Goal: Information Seeking & Learning: Learn about a topic

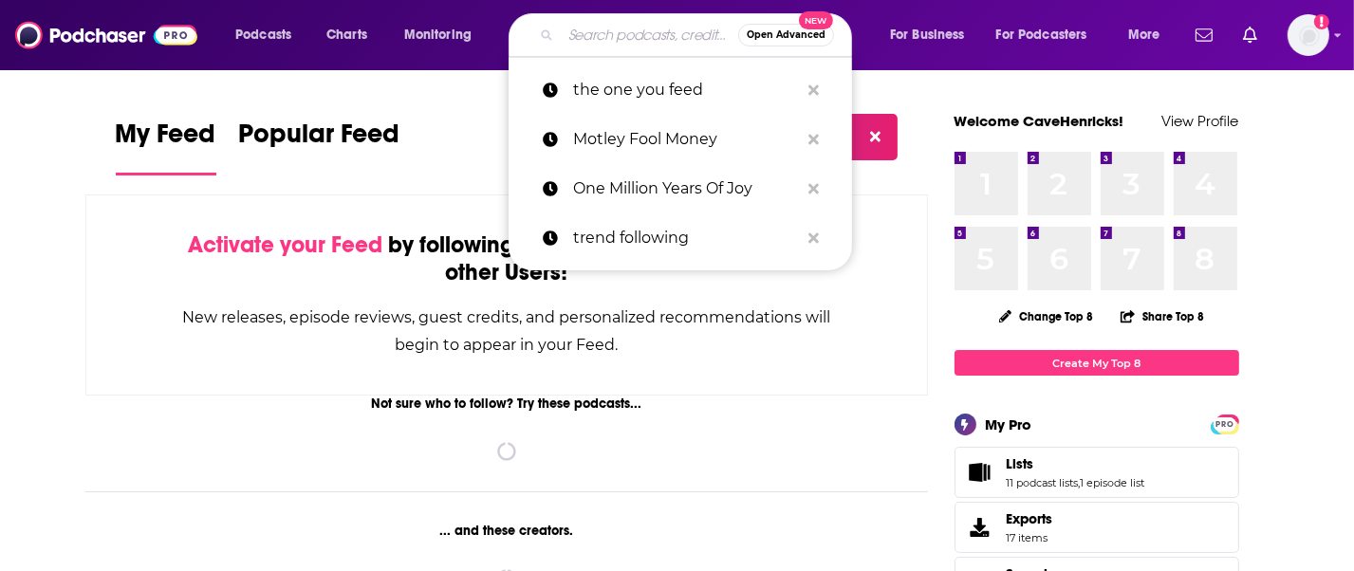
click at [593, 40] on input "Search podcasts, credits, & more..." at bounding box center [649, 35] width 177 height 30
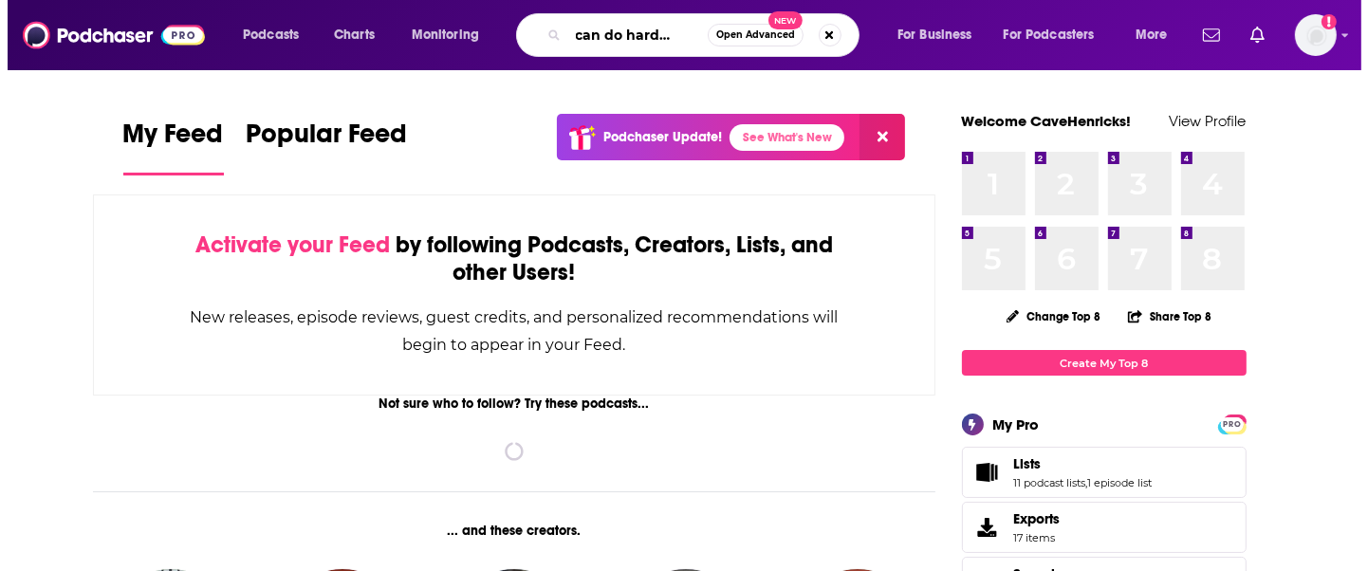
scroll to position [0, 32]
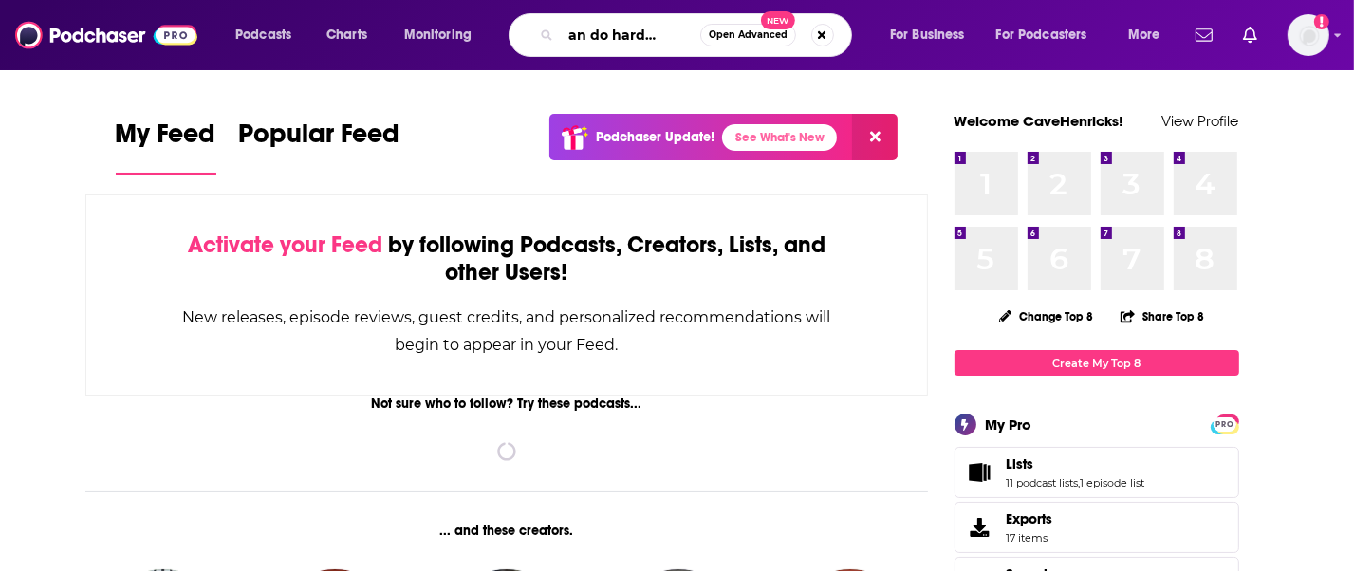
type input "we can do hard things"
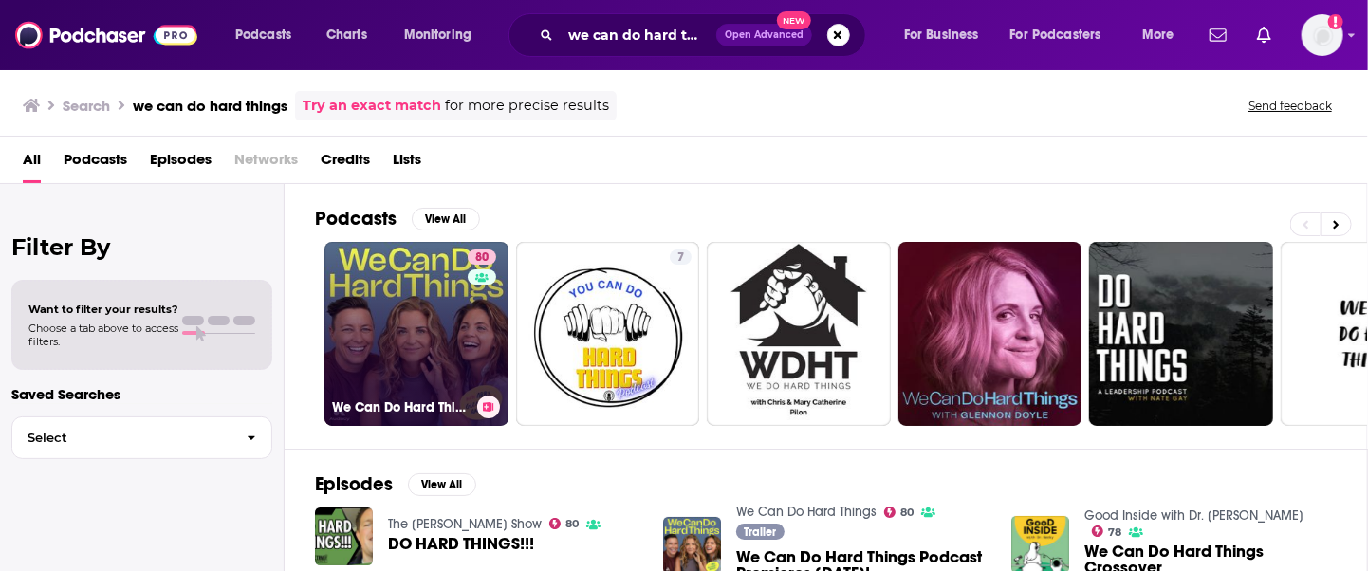
click at [378, 322] on link "80 We Can Do Hard Things" at bounding box center [416, 334] width 184 height 184
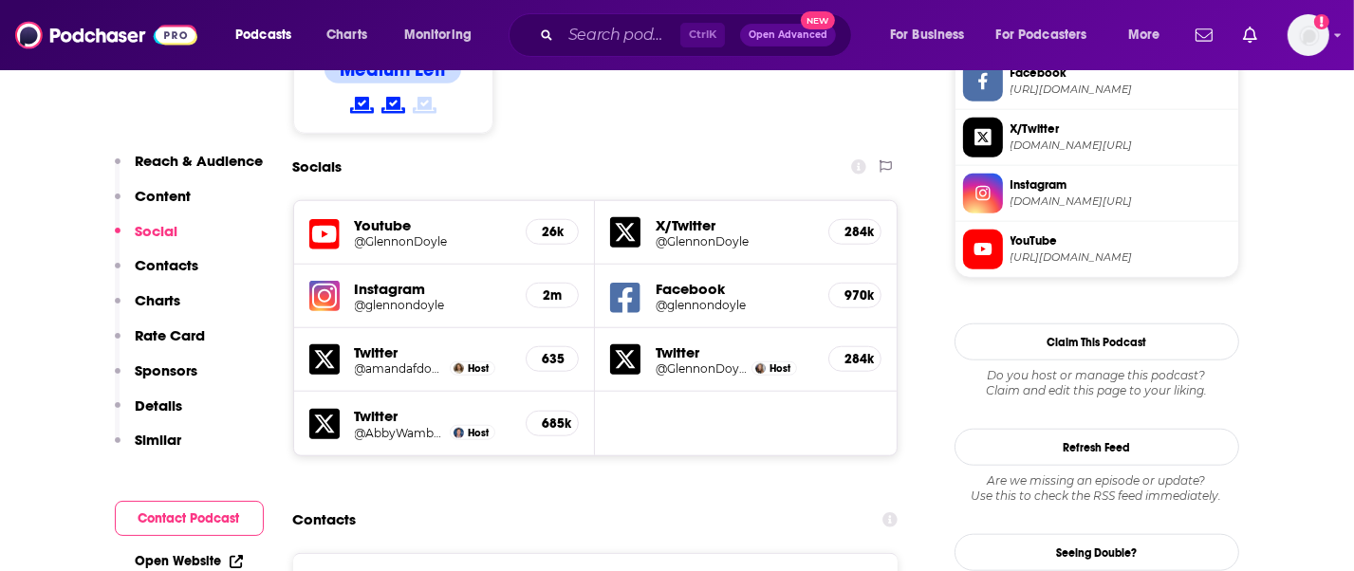
scroll to position [1708, 0]
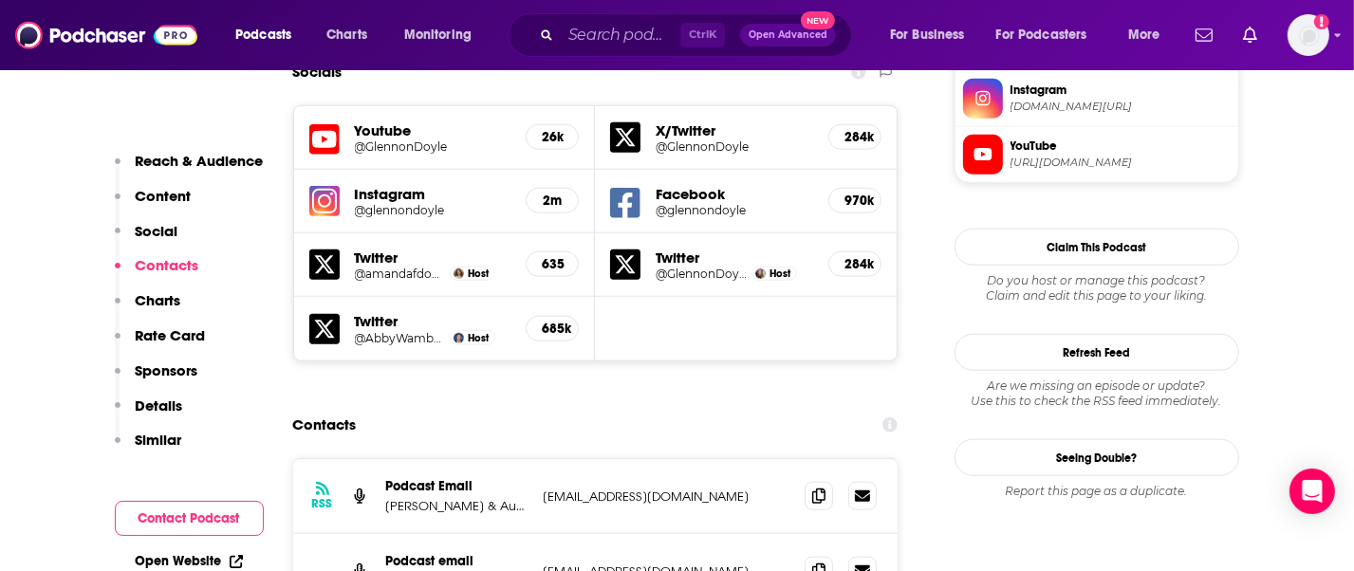
click at [809, 481] on span at bounding box center [818, 495] width 28 height 28
click at [234, 482] on div "Reach & Audience Content Social Contacts Charts Rate Card Sponsors Details Simi…" at bounding box center [189, 365] width 149 height 427
click at [825, 556] on span at bounding box center [818, 570] width 28 height 28
click at [619, 41] on input "Search podcasts, credits, & more..." at bounding box center [621, 35] width 120 height 30
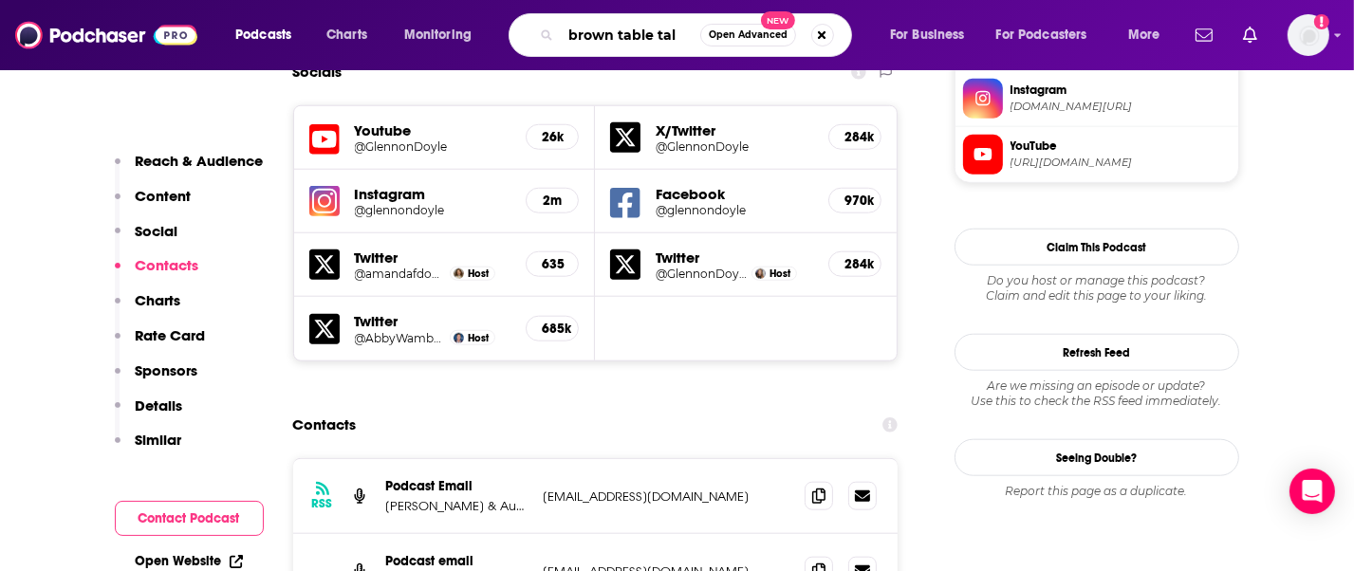
type input "brown table talk"
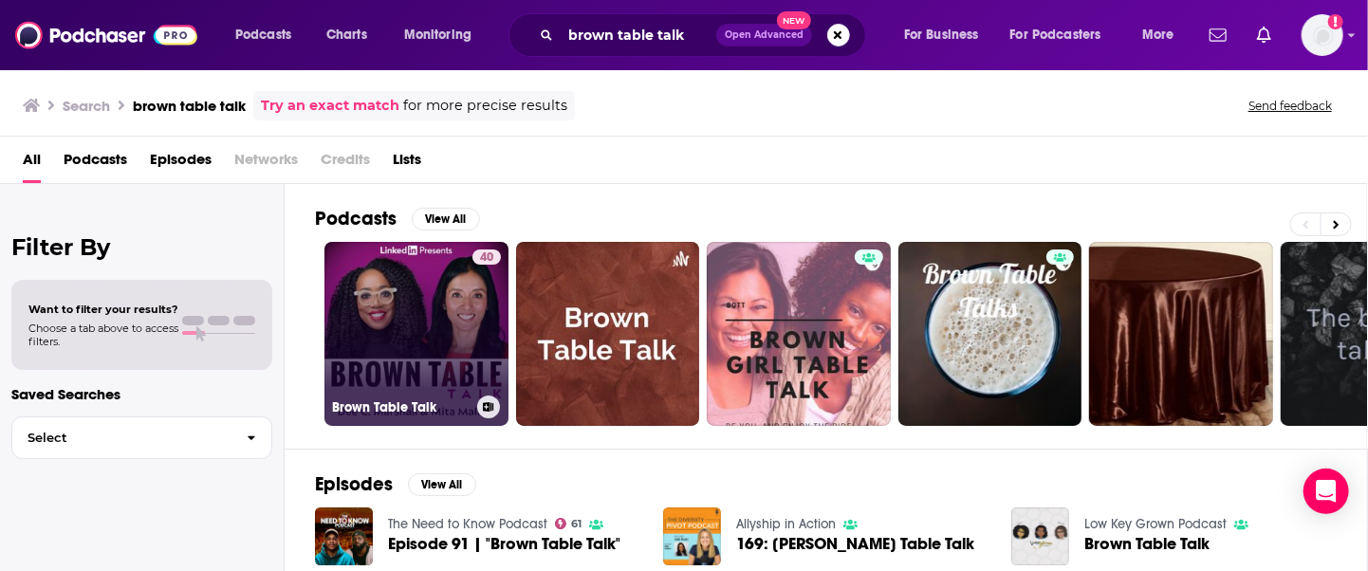
click at [414, 315] on link "40 Brown Table Talk" at bounding box center [416, 334] width 184 height 184
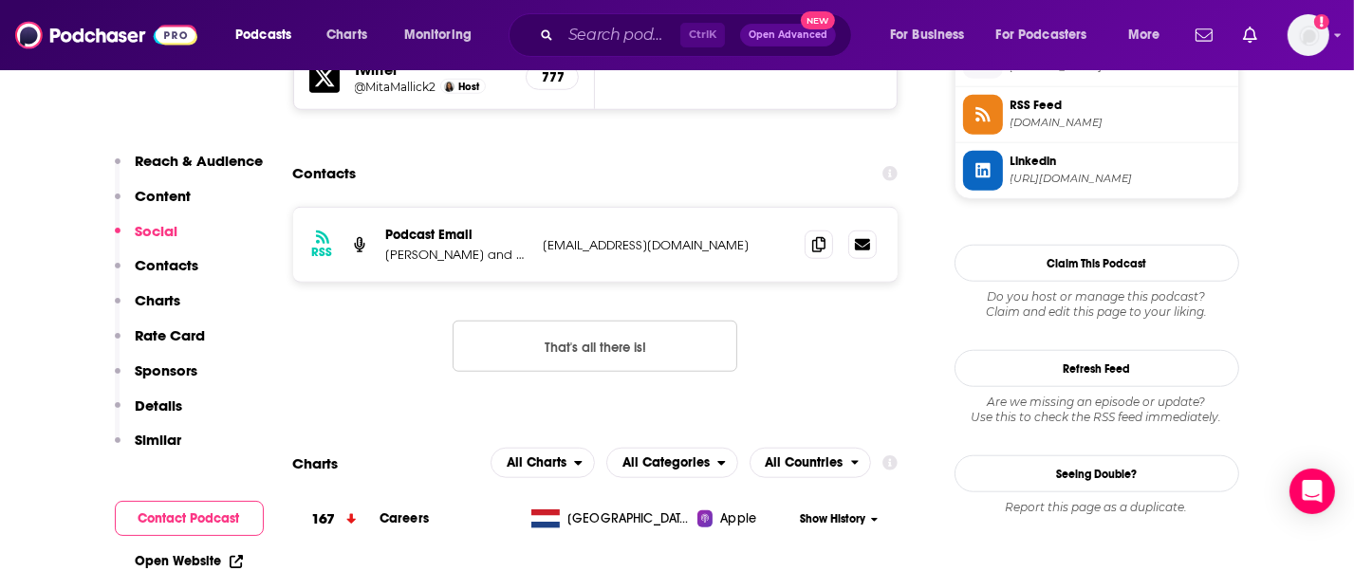
scroll to position [1613, 0]
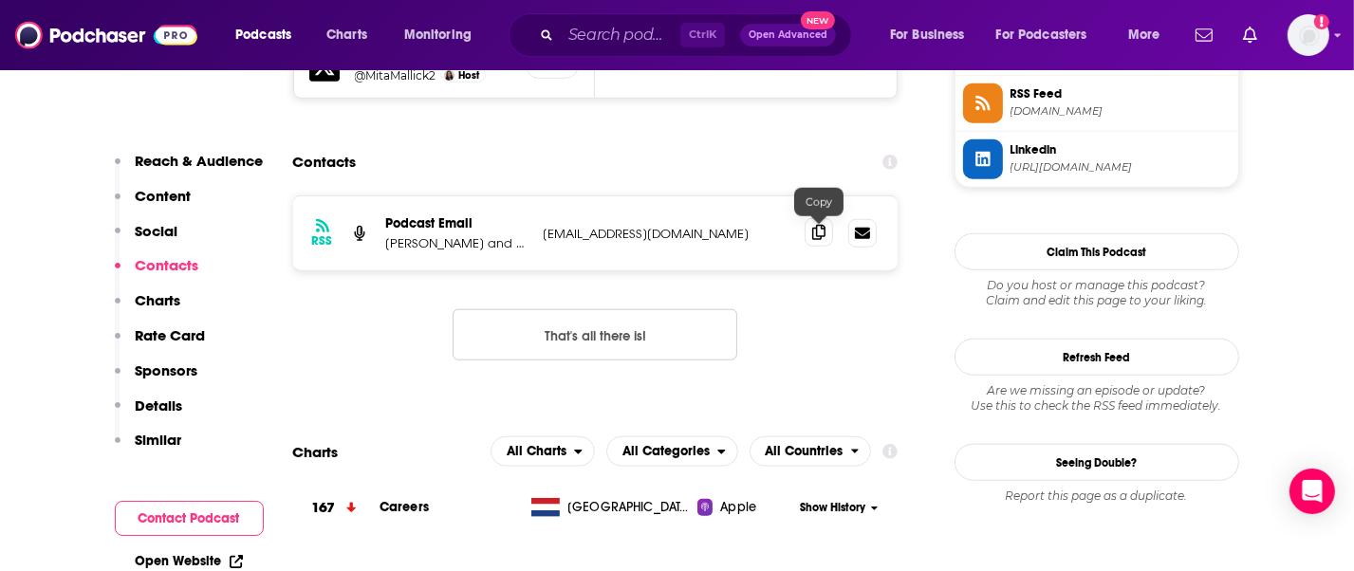
click at [816, 234] on icon at bounding box center [818, 232] width 13 height 15
